Goal: Information Seeking & Learning: Learn about a topic

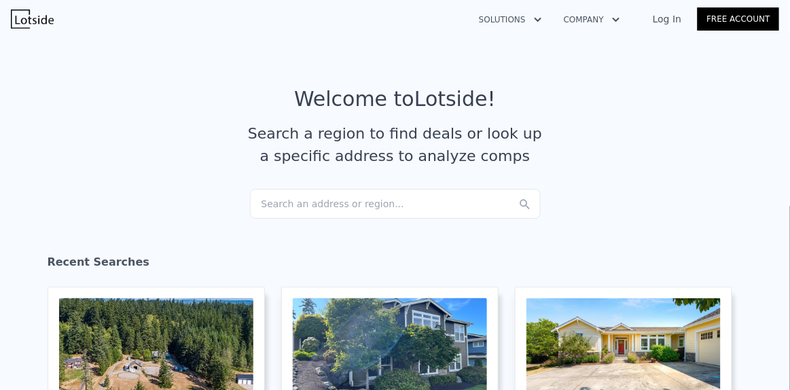
click at [269, 212] on div "Search an address or region..." at bounding box center [395, 204] width 291 height 30
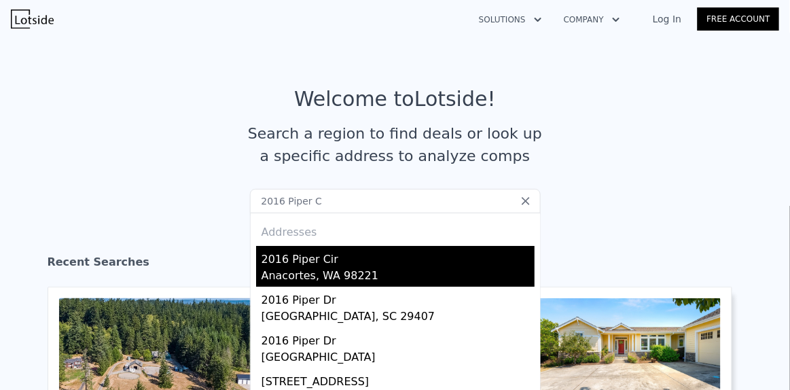
type input "2016 Piper C"
click at [282, 267] on div "Anacortes, WA 98221" at bounding box center [397, 276] width 273 height 19
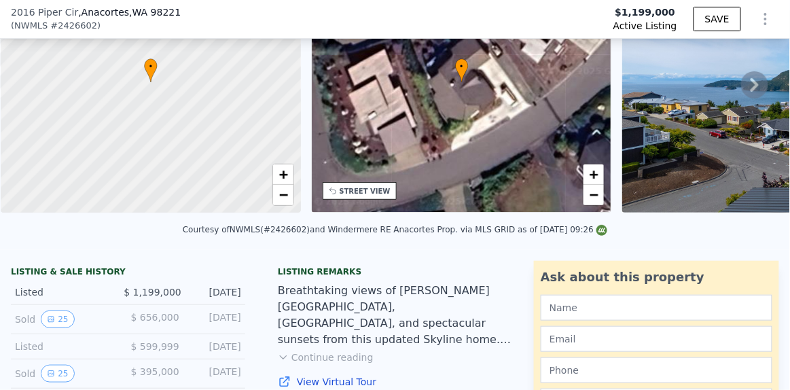
scroll to position [126, 0]
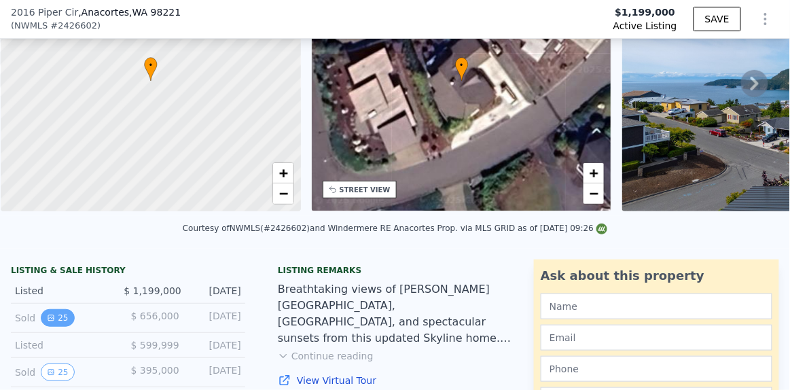
click at [54, 326] on button "25" at bounding box center [57, 318] width 33 height 18
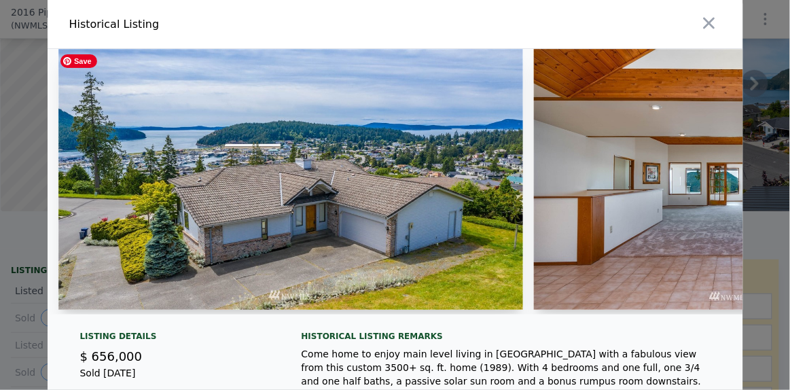
click at [301, 217] on img at bounding box center [290, 179] width 464 height 261
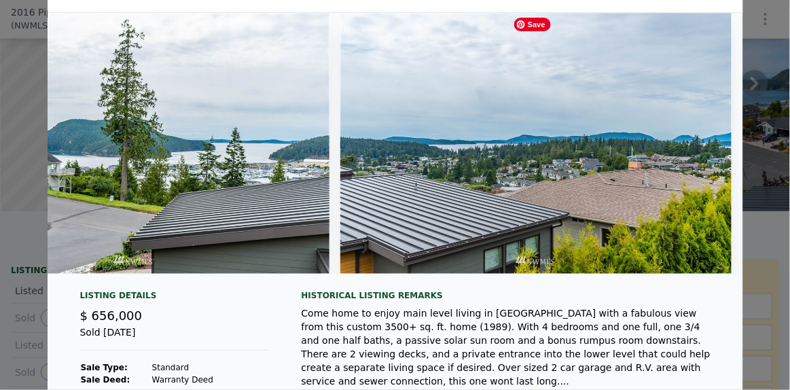
scroll to position [0, 9640]
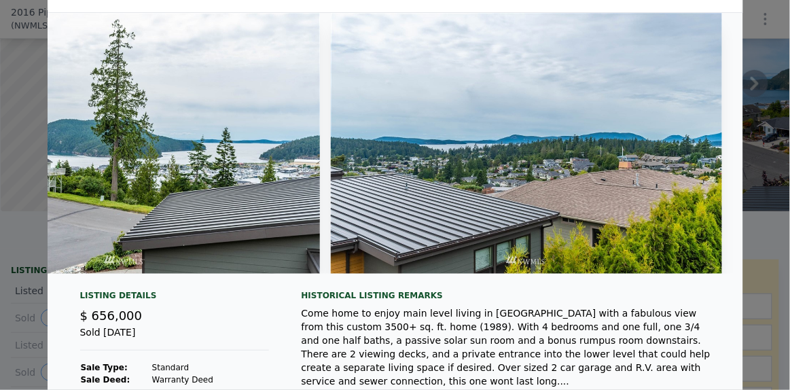
click at [45, 272] on img at bounding box center [124, 143] width 391 height 261
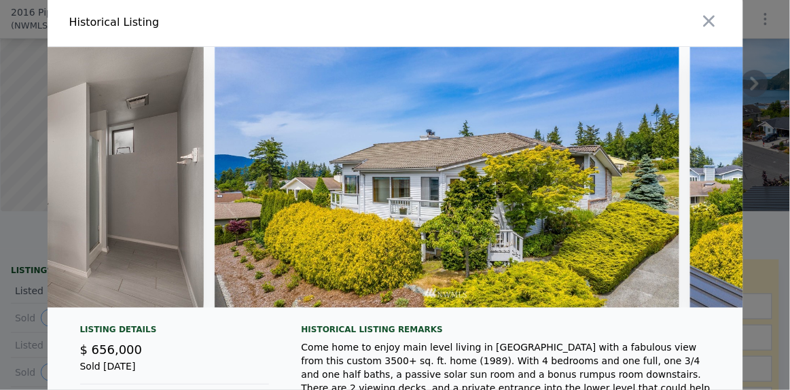
scroll to position [0, 0]
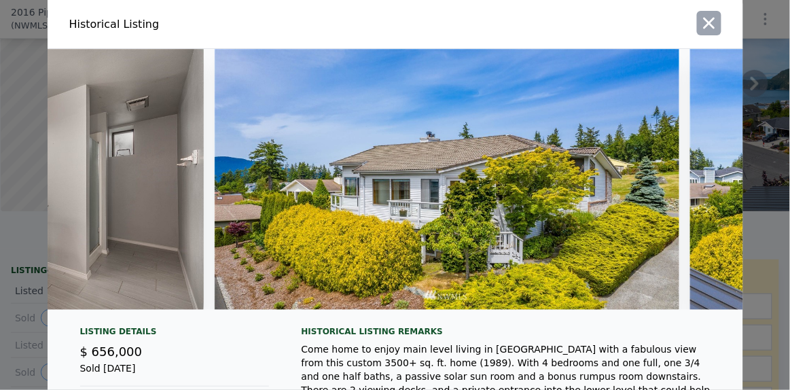
click at [705, 24] on icon "button" at bounding box center [709, 24] width 12 height 12
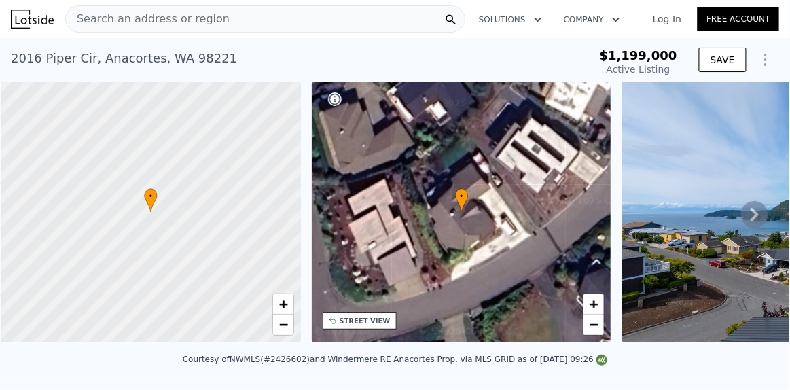
click at [156, 27] on div "Search an address or region" at bounding box center [148, 19] width 164 height 26
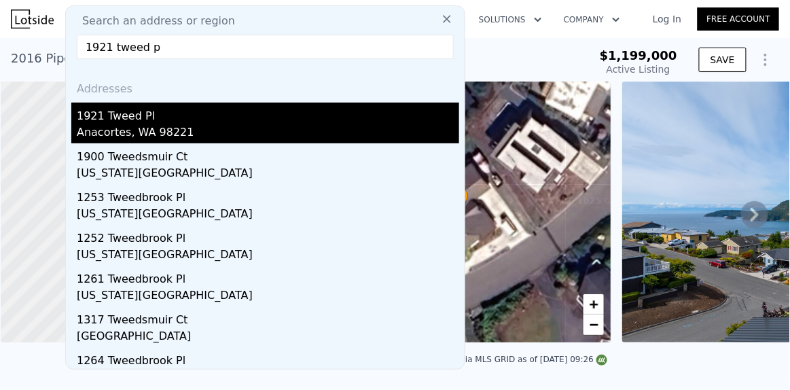
type input "1921 tweed p"
click at [108, 119] on div "1921 Tweed Pl" at bounding box center [268, 114] width 382 height 22
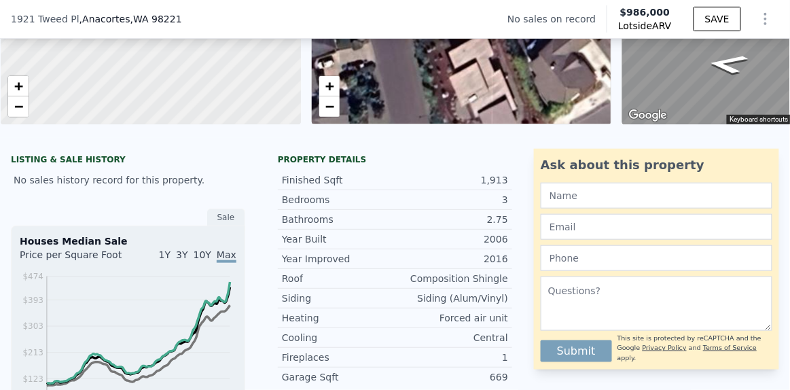
scroll to position [216, 0]
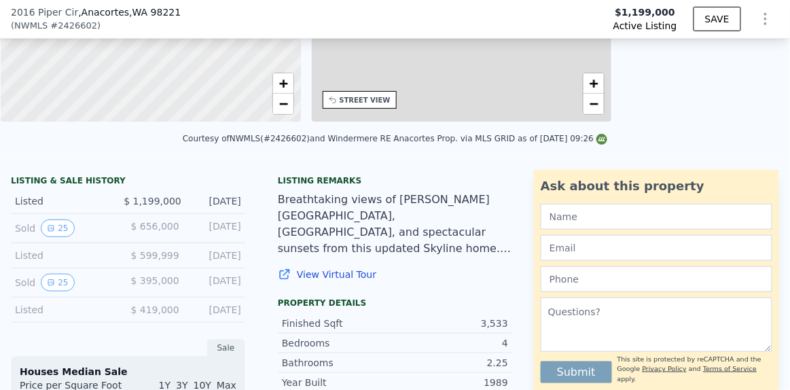
type input "3"
type input "2"
type input "3.5"
type input "2584"
type input "3892"
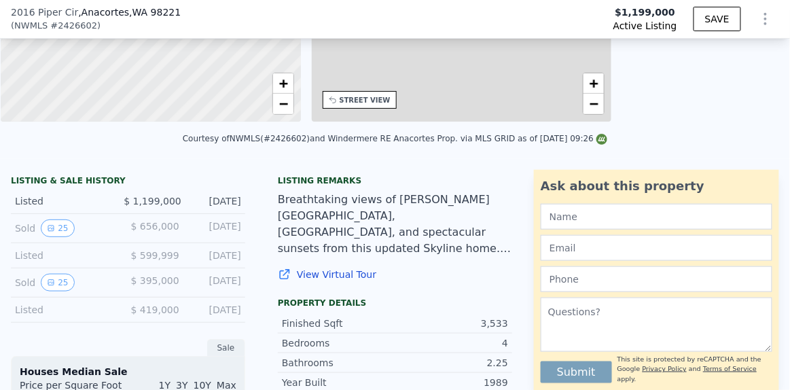
type input "7863"
type input "14605"
type input "$ 1,186,000"
type input "6"
type input "-$ 187,634"
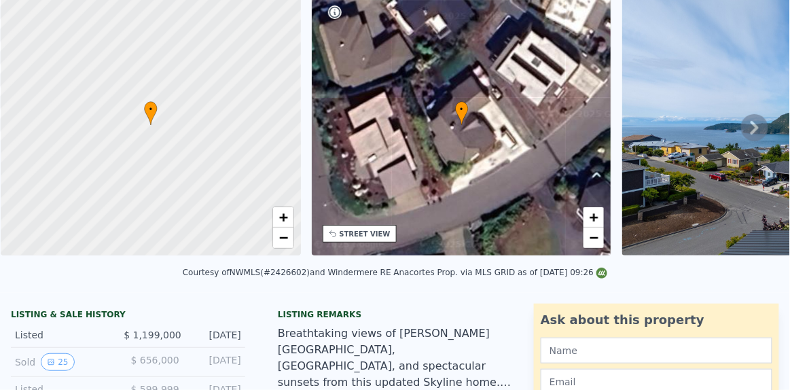
scroll to position [25, 0]
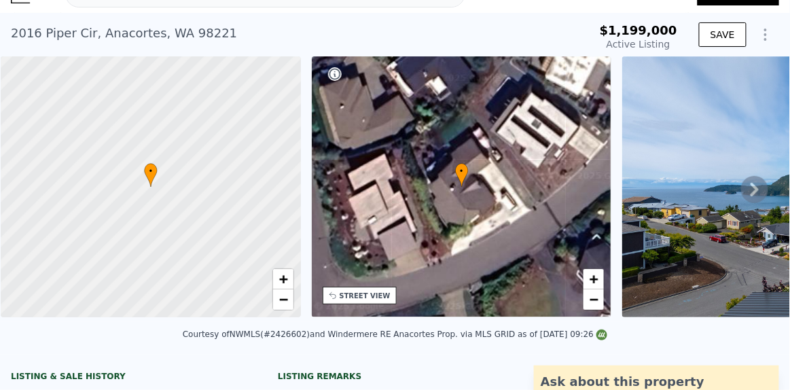
click at [741, 196] on icon at bounding box center [754, 189] width 27 height 27
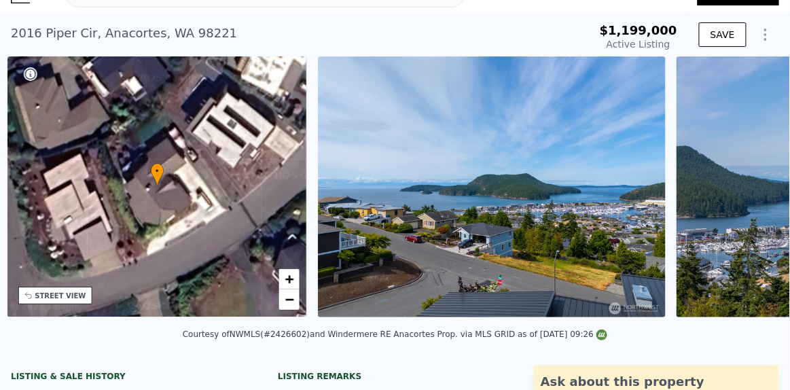
scroll to position [0, 316]
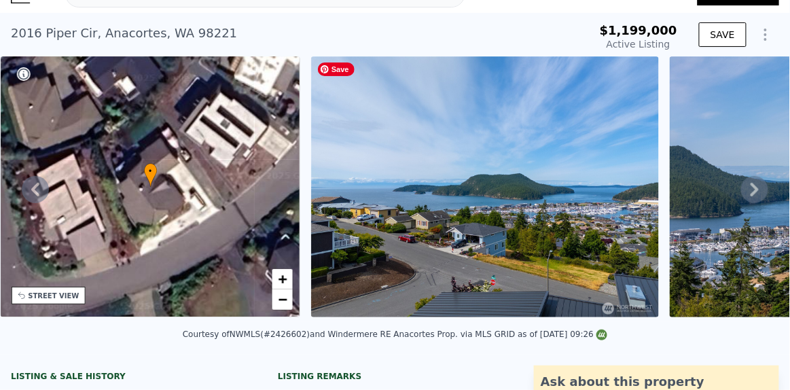
click at [511, 257] on img at bounding box center [485, 186] width 348 height 261
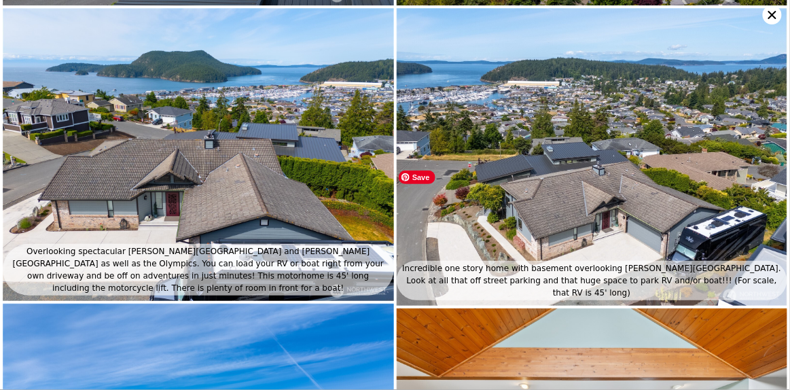
scroll to position [292, 0]
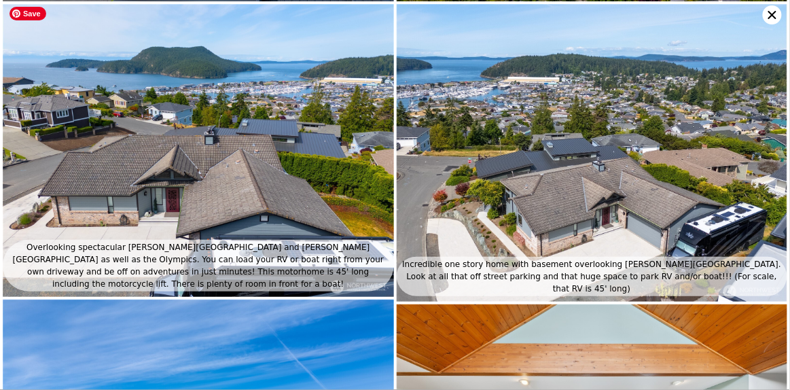
click at [237, 153] on img at bounding box center [198, 150] width 391 height 293
click at [489, 159] on img at bounding box center [591, 153] width 391 height 298
click at [309, 172] on img at bounding box center [198, 150] width 391 height 293
click at [481, 194] on img at bounding box center [591, 153] width 391 height 298
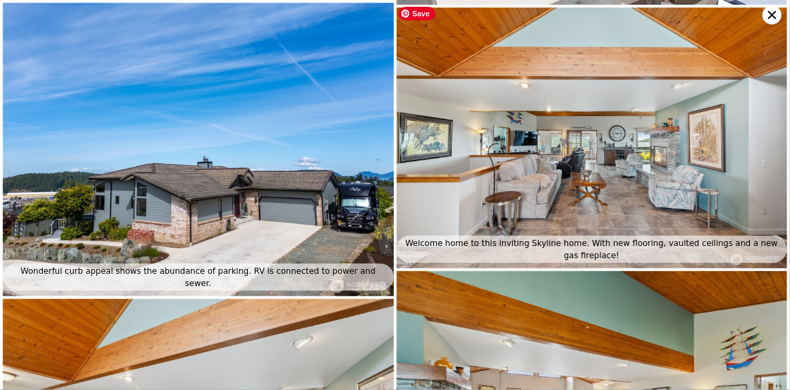
scroll to position [589, 0]
